Goal: Information Seeking & Learning: Understand process/instructions

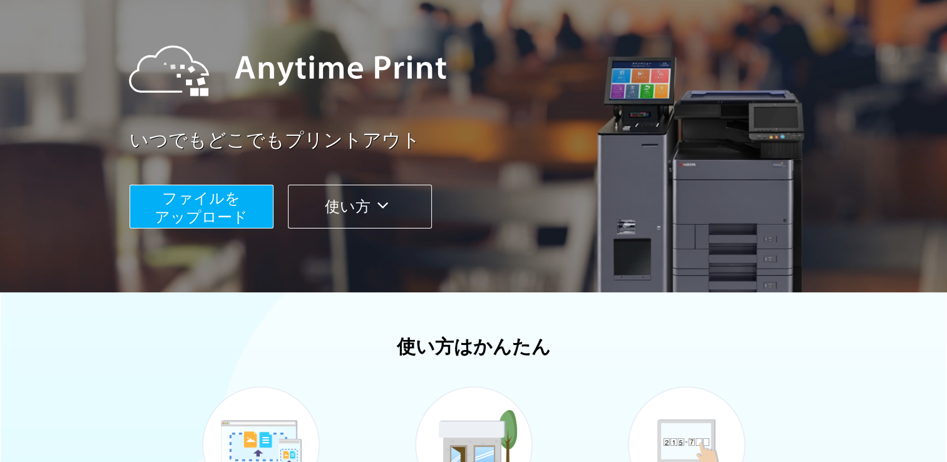
scroll to position [114, 0]
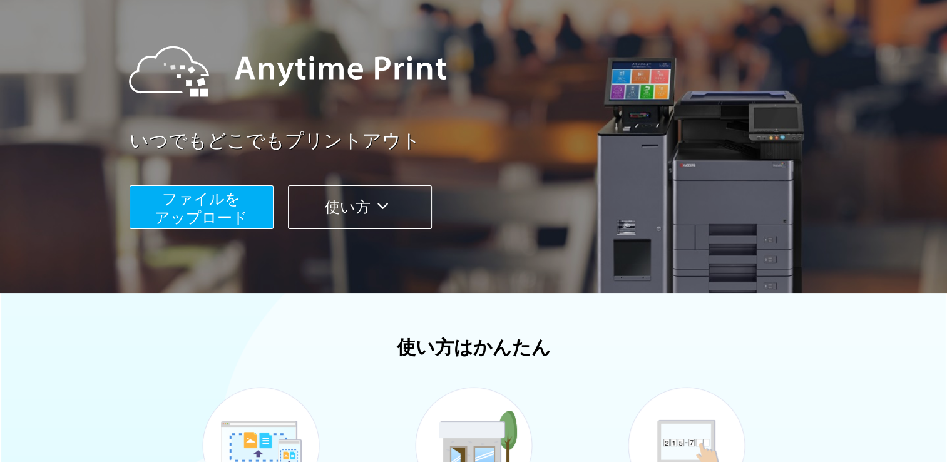
click at [367, 200] on button "使い方" at bounding box center [360, 207] width 144 height 44
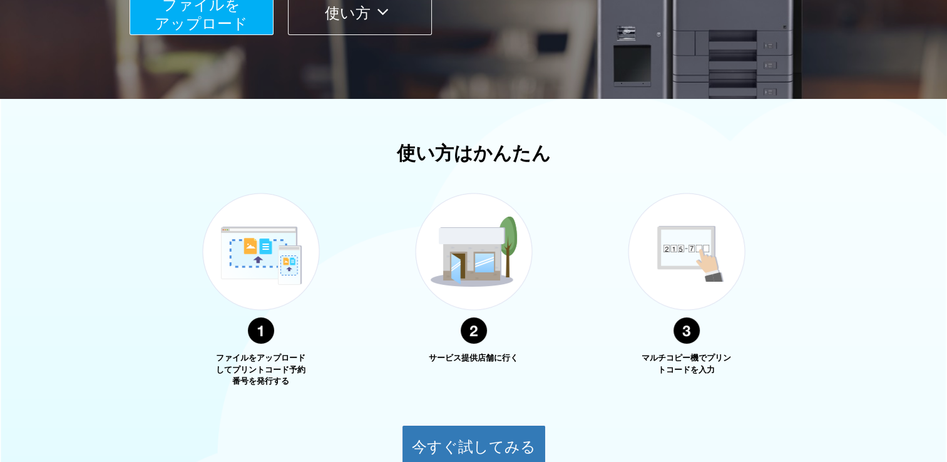
scroll to position [427, 0]
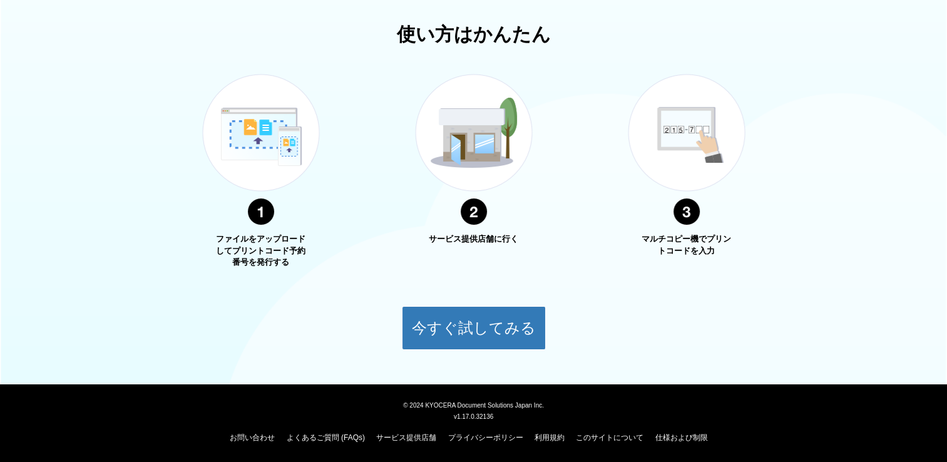
click at [261, 138] on img at bounding box center [261, 150] width 156 height 198
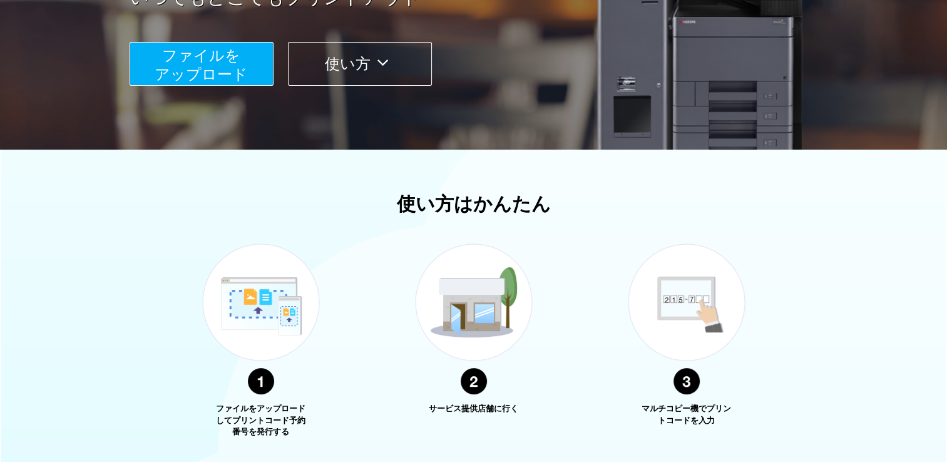
scroll to position [114, 0]
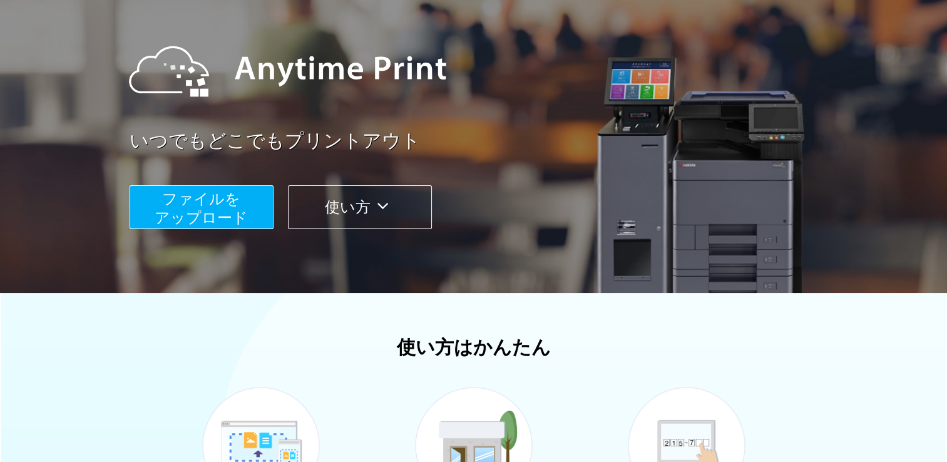
click at [223, 214] on span "ファイルを ​​アップロード" at bounding box center [201, 208] width 93 height 36
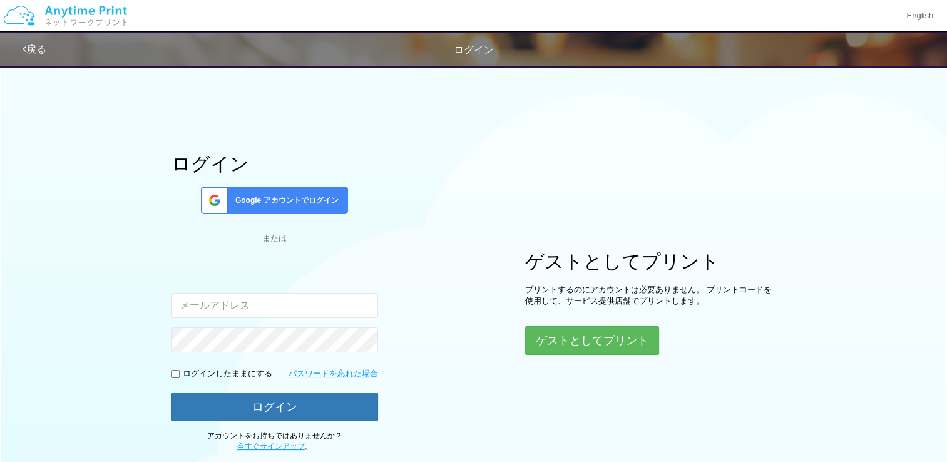
click at [266, 298] on input "email" at bounding box center [274, 305] width 206 height 25
click at [464, 215] on div "ログイン Google アカウントでログイン または 入力されたメールアドレスまたはパスワードが正しくありません。 ログインしたままにする パスワードを忘れた…" at bounding box center [473, 255] width 751 height 393
click at [239, 304] on input "email" at bounding box center [274, 305] width 206 height 25
click at [491, 170] on div "ログイン Google アカウントでログイン または 入力されたメールアドレスまたはパスワードが正しくありません。 ログインしたままにする パスワードを忘れた…" at bounding box center [473, 255] width 751 height 393
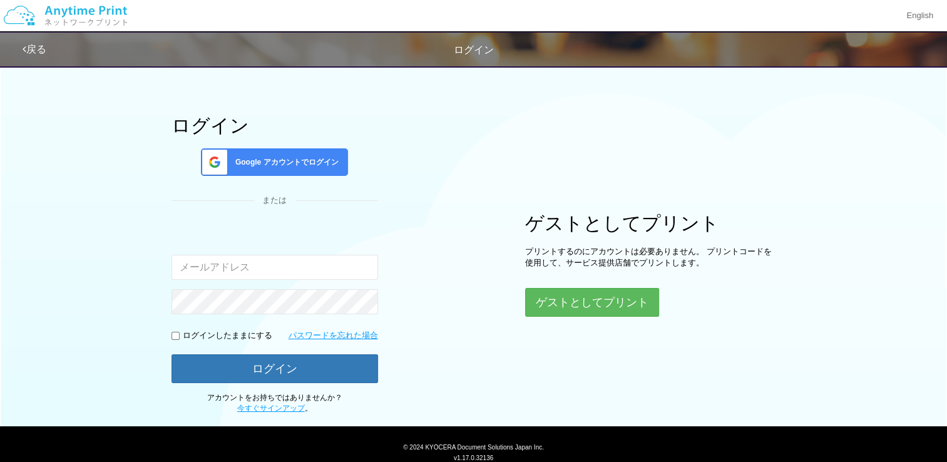
scroll to position [79, 0]
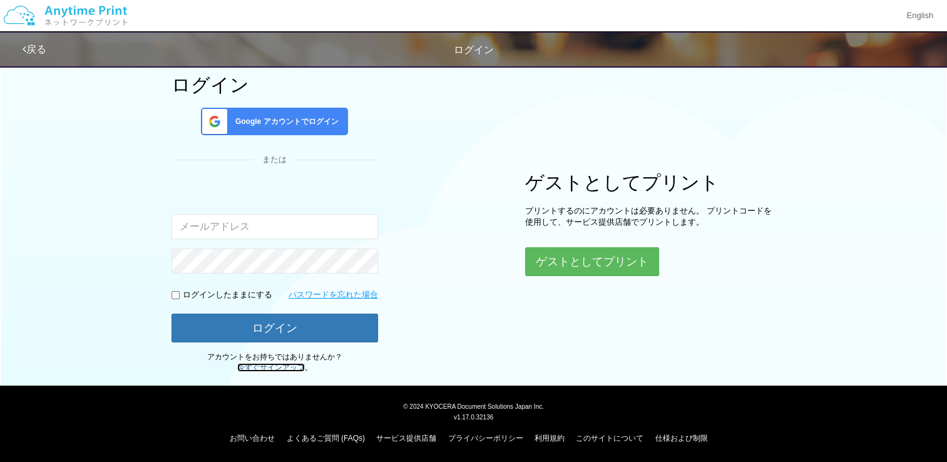
click at [268, 365] on link "今すぐサインアップ" at bounding box center [271, 367] width 68 height 9
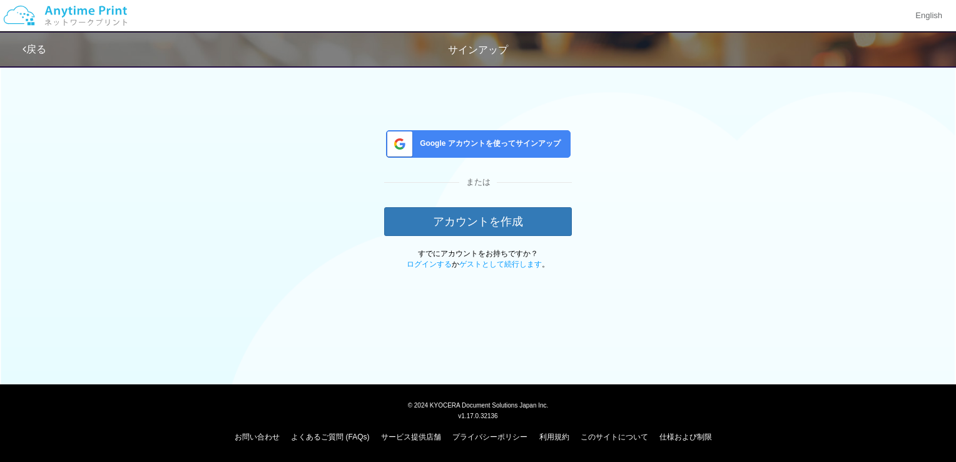
click at [444, 140] on span "Google アカウントを使ってサインアップ" at bounding box center [488, 143] width 146 height 11
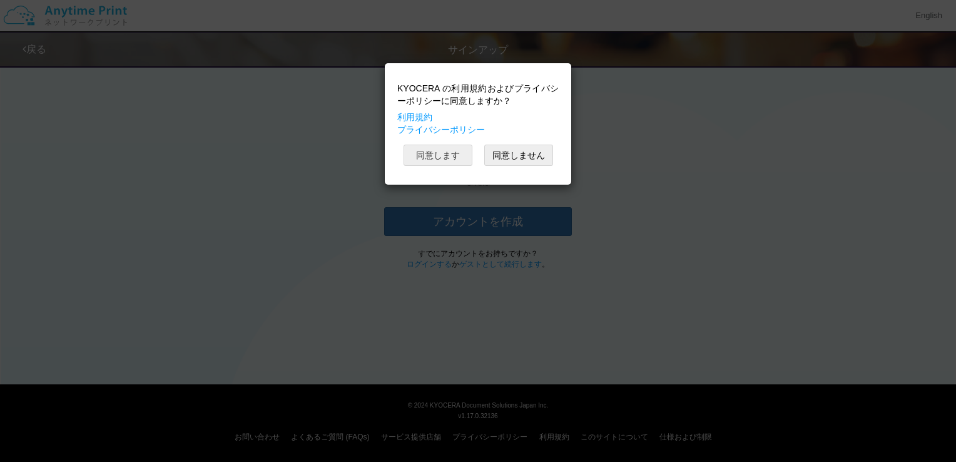
click at [436, 155] on button "同意します" at bounding box center [438, 155] width 69 height 21
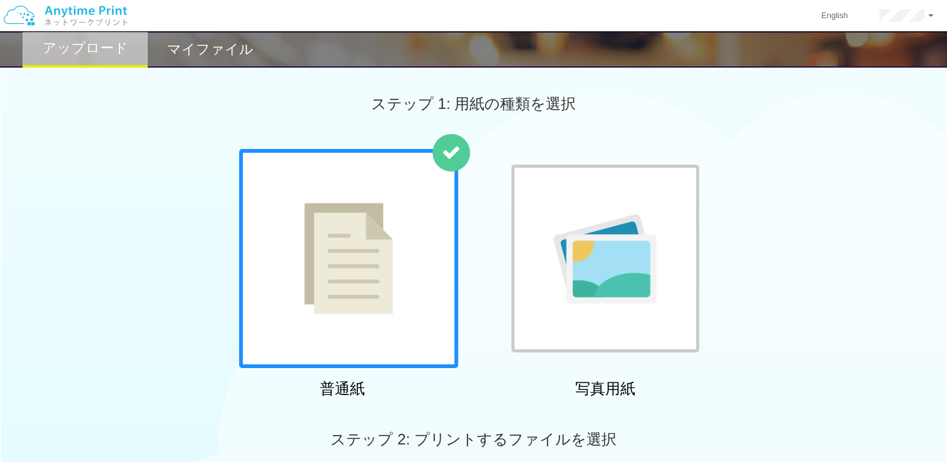
click at [365, 287] on img at bounding box center [348, 258] width 89 height 111
click at [367, 291] on img at bounding box center [348, 258] width 89 height 111
click at [368, 292] on img at bounding box center [348, 258] width 89 height 111
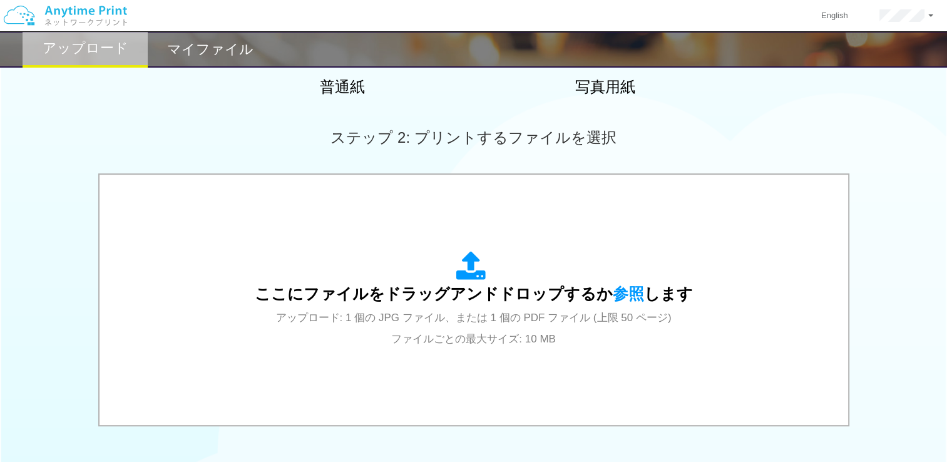
scroll to position [114, 0]
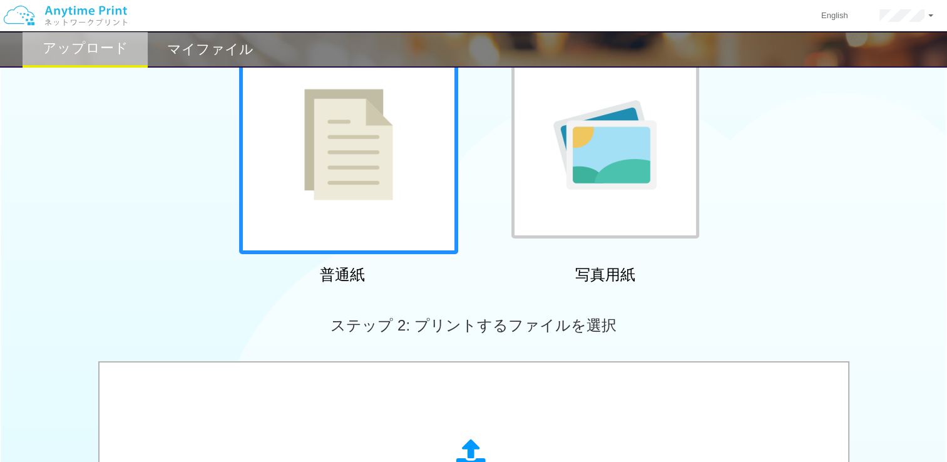
click at [139, 267] on div "普通紙 写真用紙" at bounding box center [473, 162] width 947 height 254
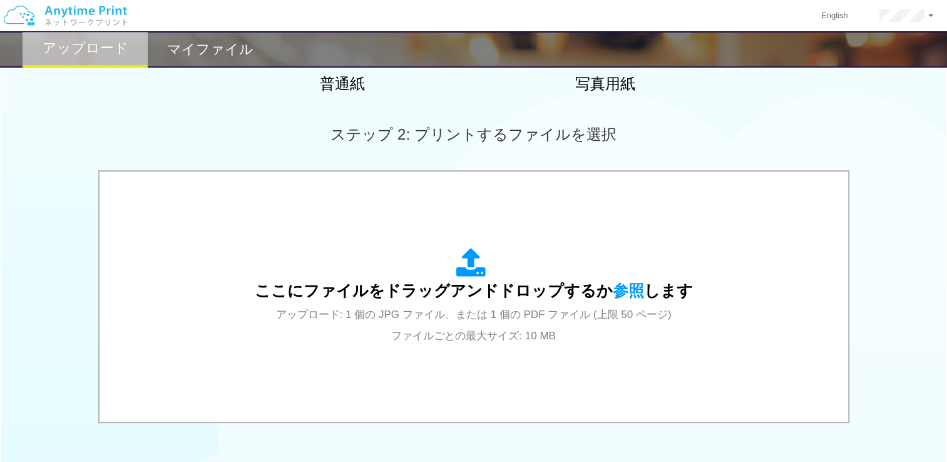
scroll to position [489, 0]
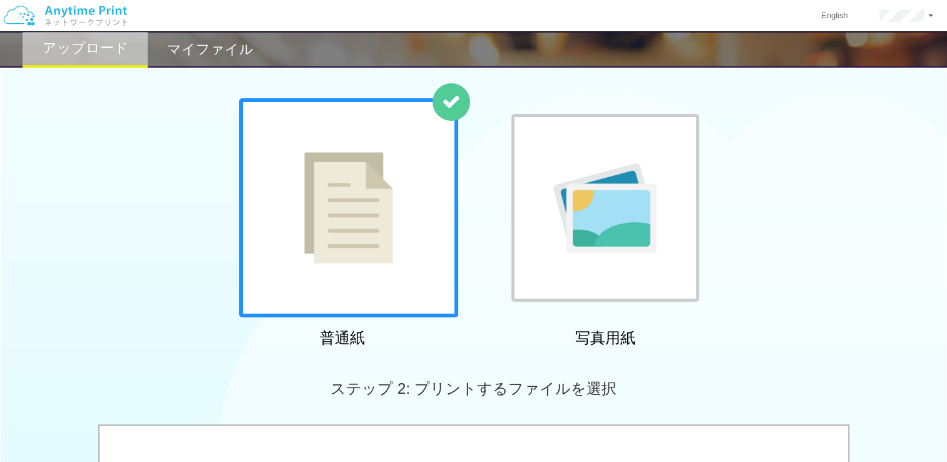
scroll to position [0, 0]
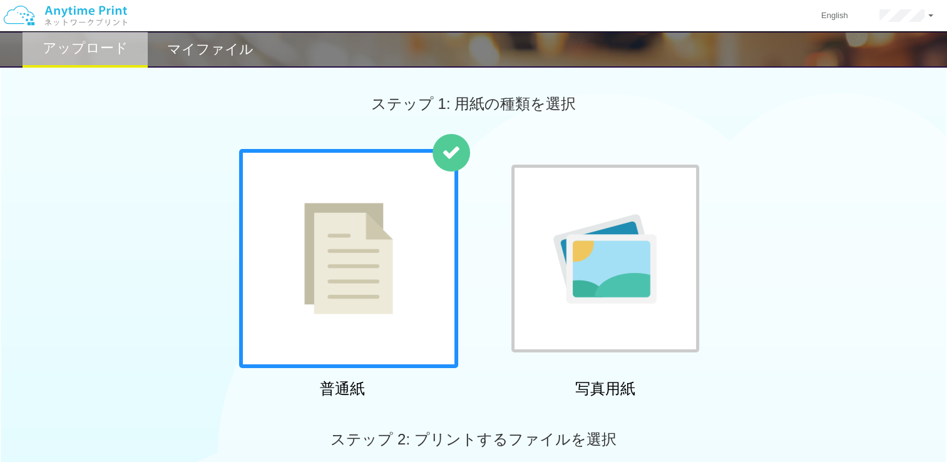
click at [510, 275] on div at bounding box center [604, 258] width 219 height 219
click at [918, 330] on div "普通紙 写真用紙" at bounding box center [473, 276] width 947 height 254
click at [881, 286] on div "普通紙 写真用紙" at bounding box center [473, 276] width 947 height 254
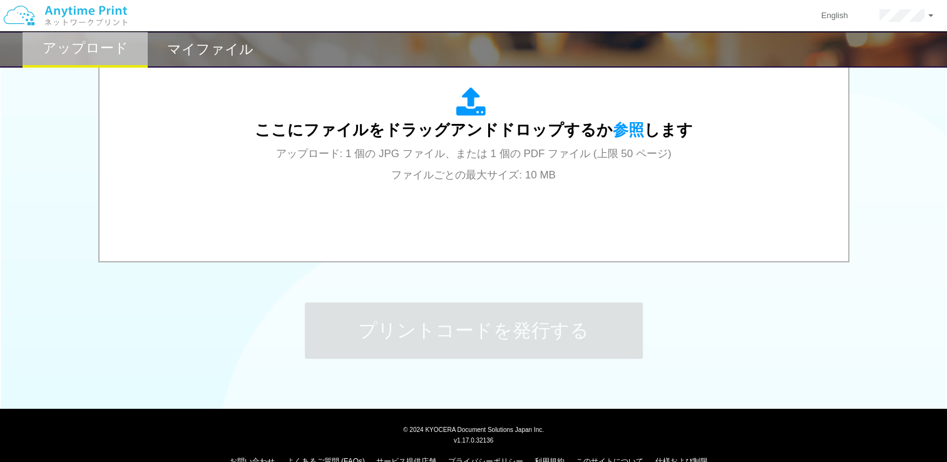
scroll to position [489, 0]
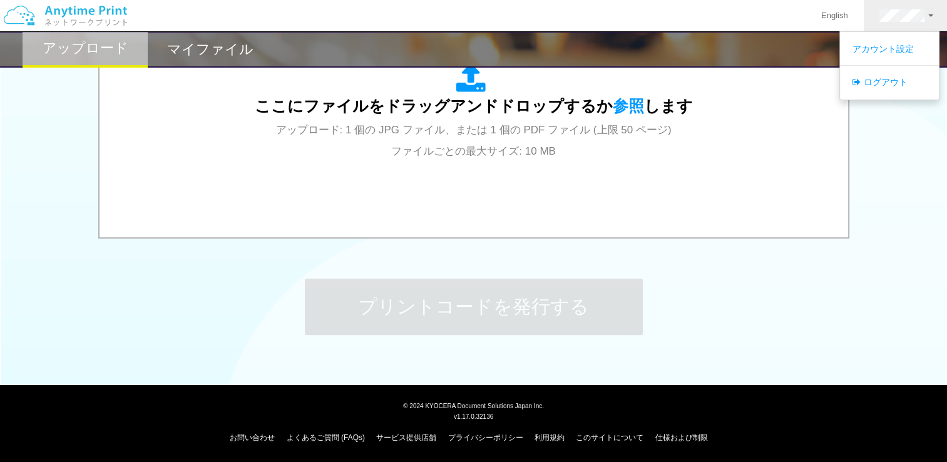
drag, startPoint x: 865, startPoint y: 286, endPoint x: 856, endPoint y: 293, distance: 10.7
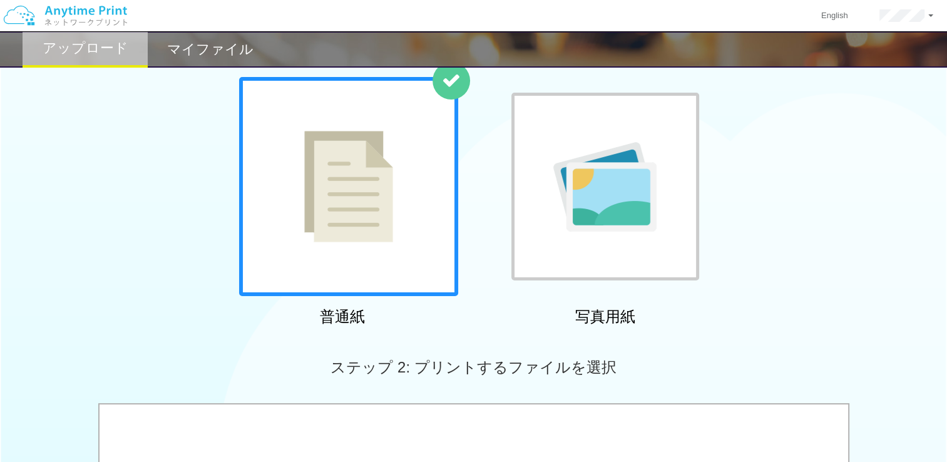
scroll to position [0, 0]
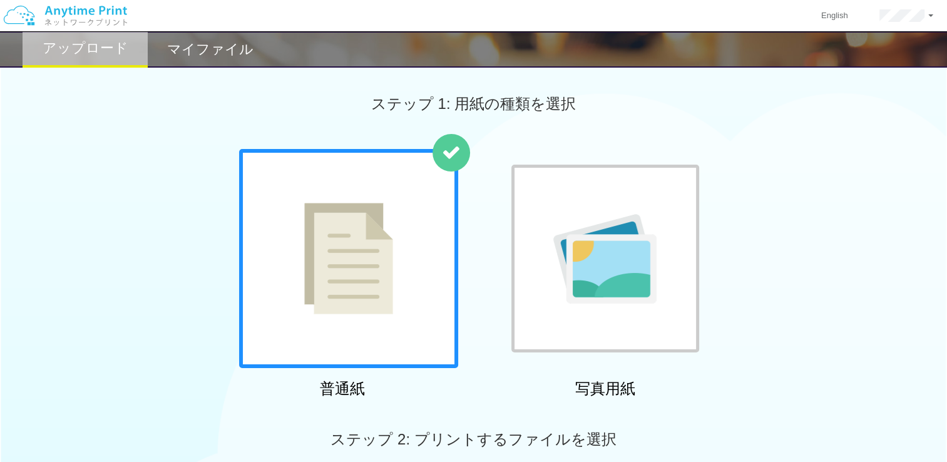
click at [31, 16] on img at bounding box center [65, 16] width 133 height 44
click at [68, 16] on img at bounding box center [65, 16] width 133 height 44
click at [103, 18] on img at bounding box center [65, 16] width 133 height 44
click at [100, 14] on img at bounding box center [65, 16] width 133 height 44
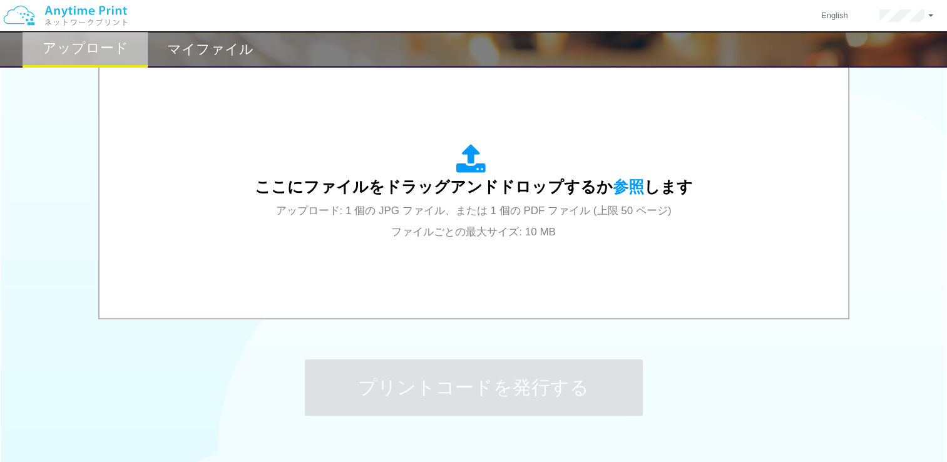
scroll to position [489, 0]
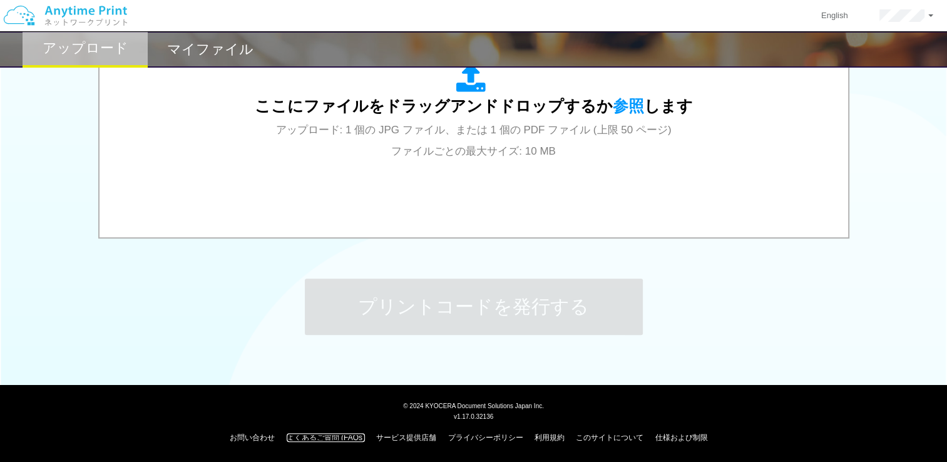
click at [330, 439] on link "よくあるご質問 (FAQs)" at bounding box center [326, 437] width 78 height 9
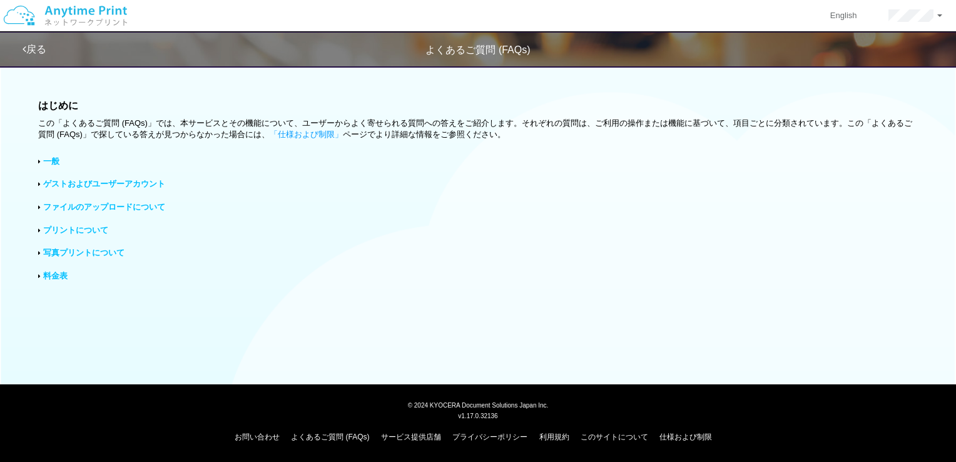
click at [90, 222] on div "はじめに この「よくあるご質問 (FAQs)」では、本サービスとその機能について、ユーザーからよく寄せられる質問への答えをご紹介します。それぞれの質問は、ご利…" at bounding box center [478, 195] width 956 height 272
click at [90, 230] on link "プリントについて" at bounding box center [75, 229] width 65 height 9
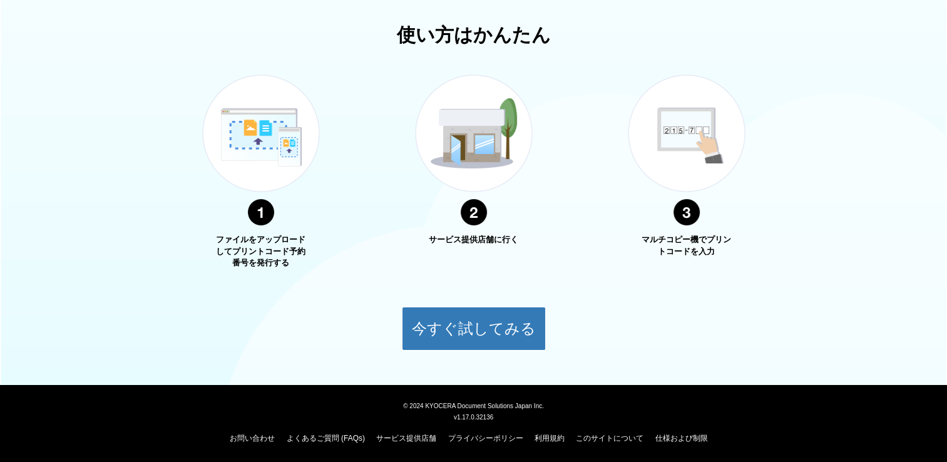
scroll to position [427, 0]
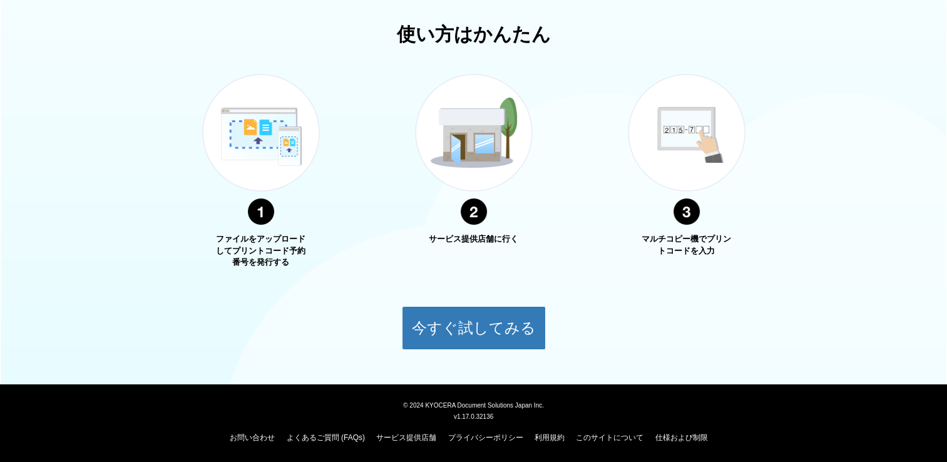
click at [689, 129] on img at bounding box center [686, 150] width 156 height 198
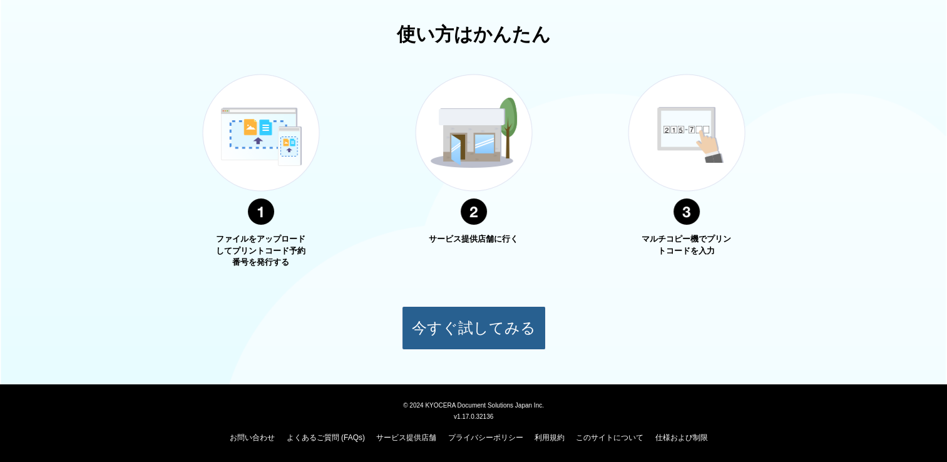
click at [468, 340] on button "今すぐ試してみる" at bounding box center [474, 328] width 144 height 44
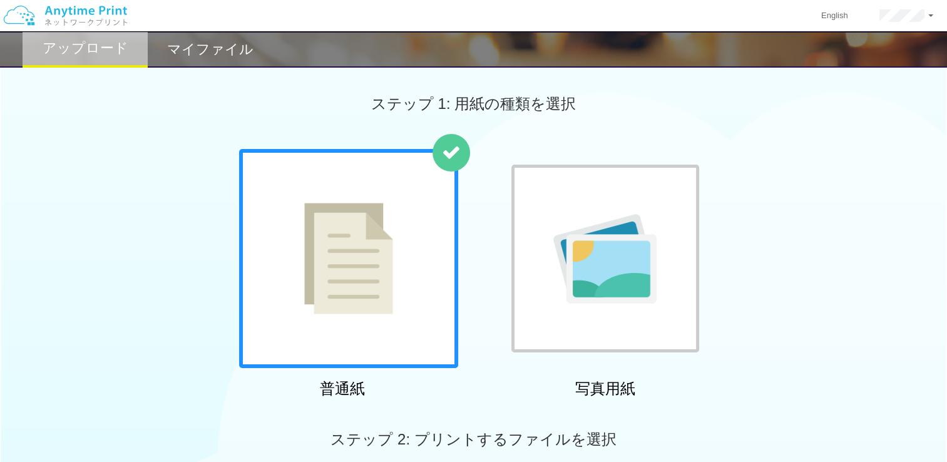
click at [86, 19] on img at bounding box center [65, 16] width 133 height 44
click at [50, 24] on img at bounding box center [65, 16] width 133 height 44
